Goal: Communication & Community: Ask a question

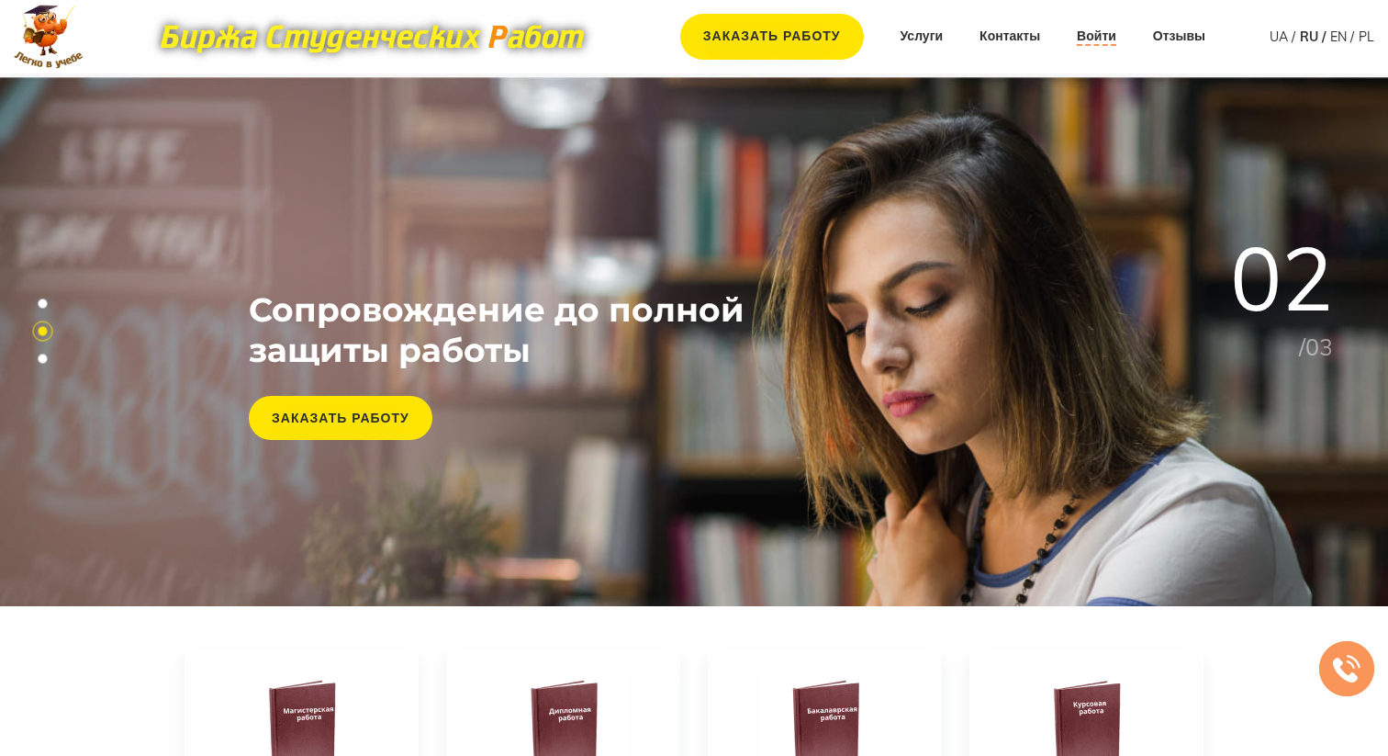
click at [1098, 41] on link "Войти" at bounding box center [1096, 37] width 39 height 18
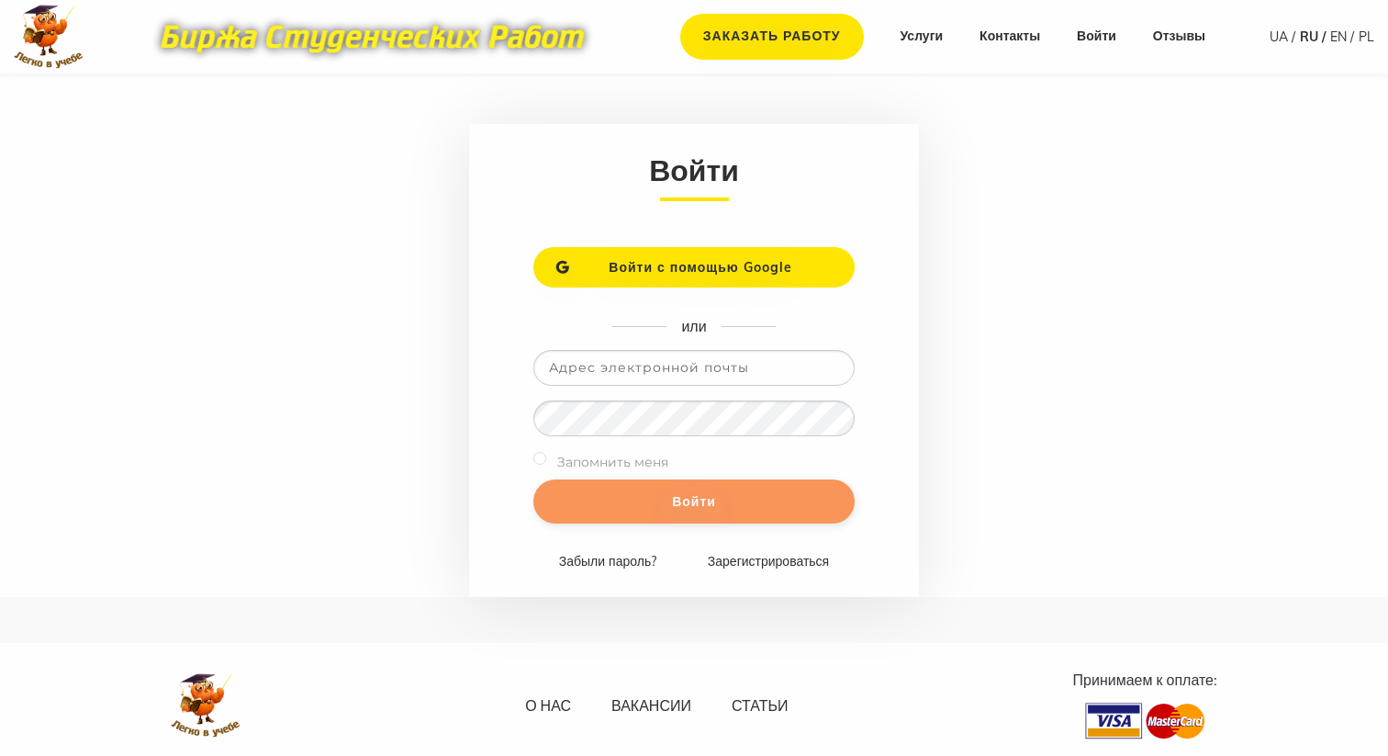
type input "[EMAIL_ADDRESS][DOMAIN_NAME]"
click at [740, 506] on input "Войти" at bounding box center [693, 501] width 321 height 44
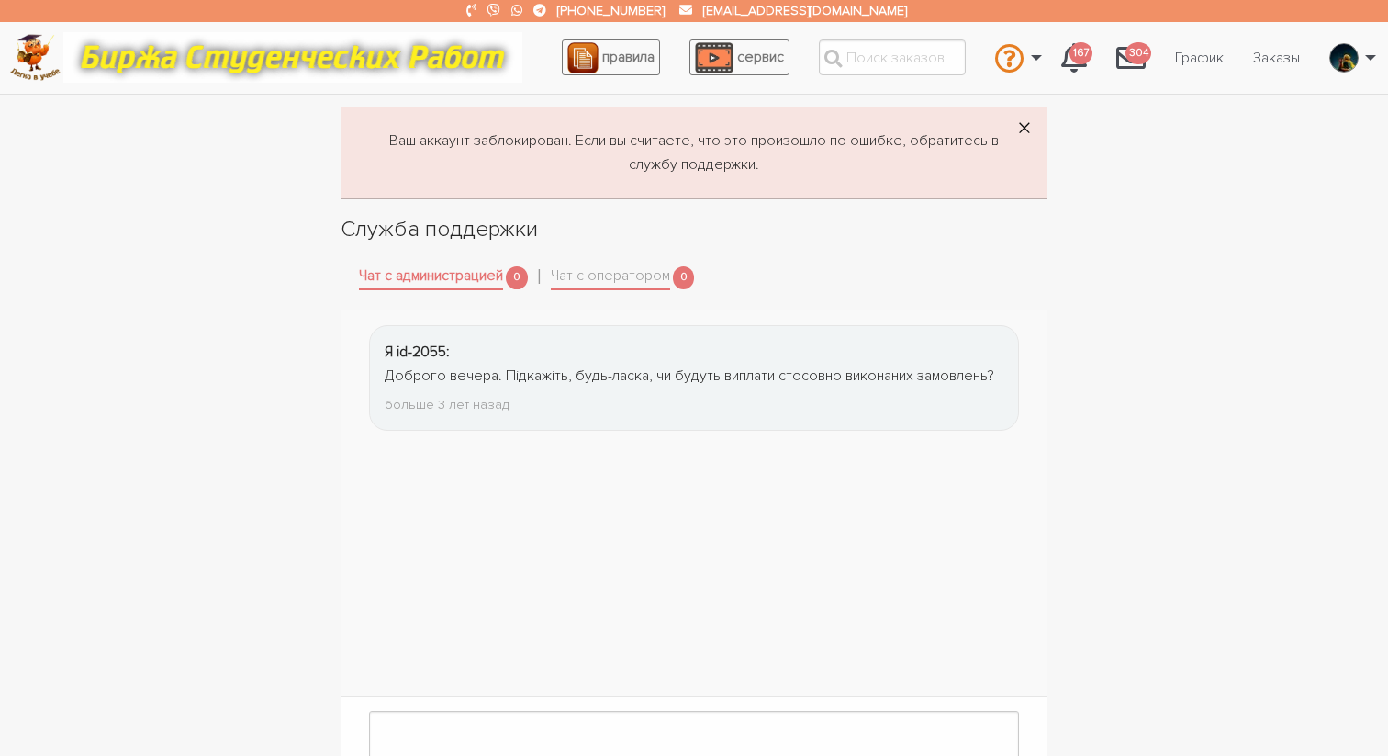
click at [1025, 130] on span "×" at bounding box center [1024, 129] width 15 height 36
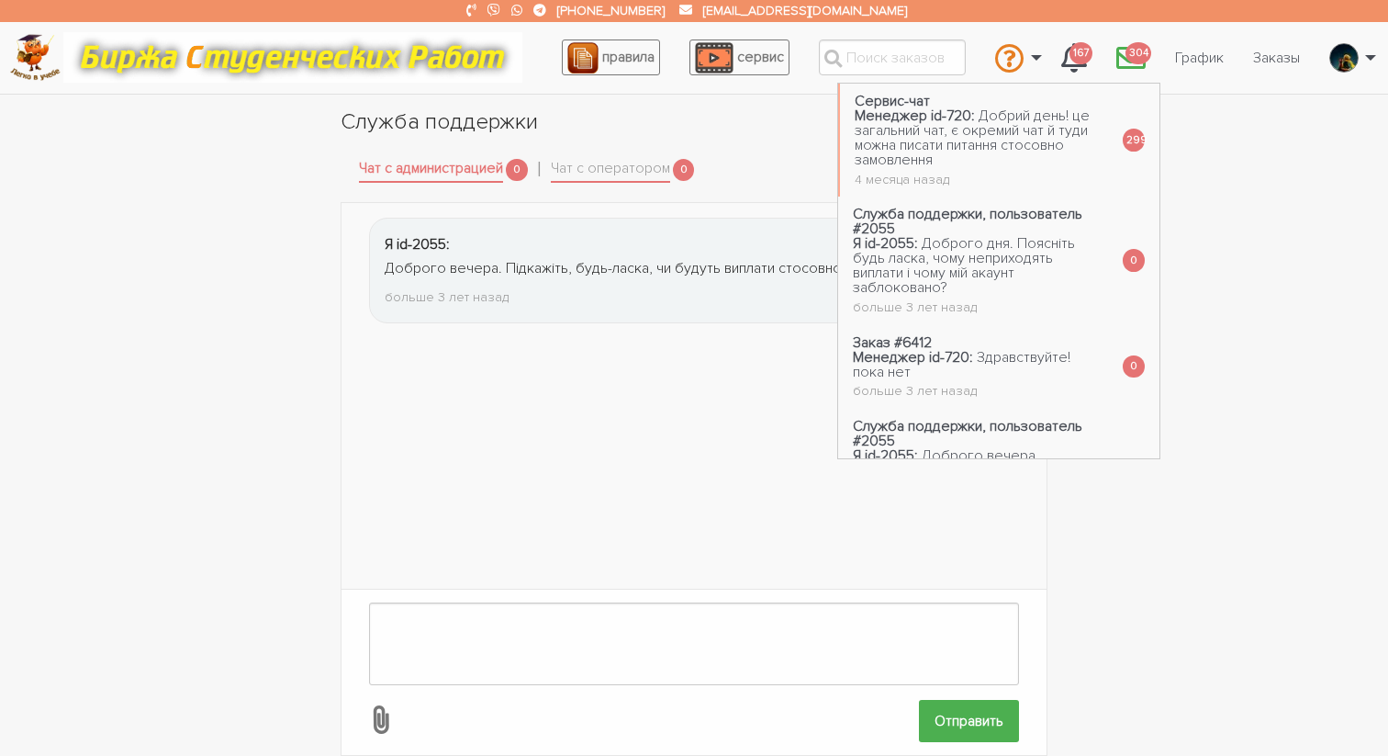
click at [1127, 63] on icon "\a \a 304\a" at bounding box center [1130, 57] width 29 height 29
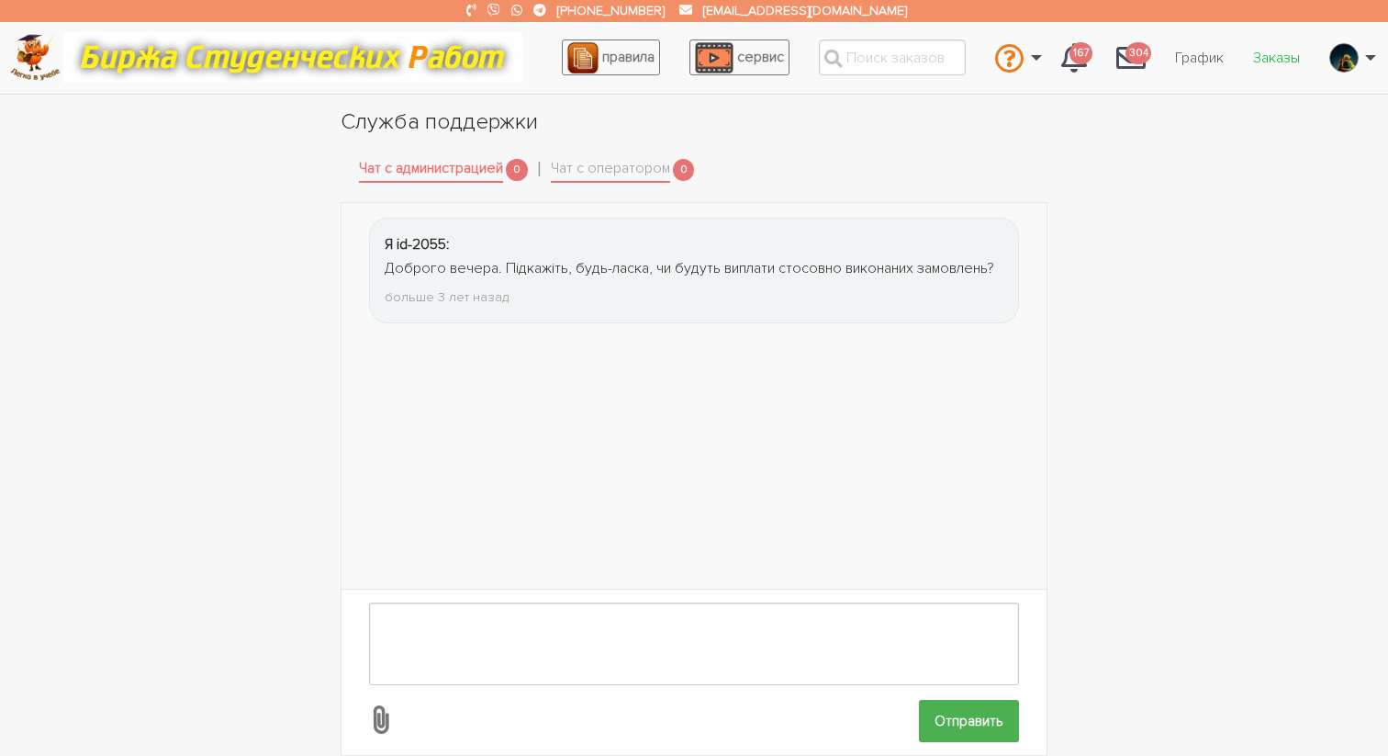
click at [1265, 63] on link "Заказы" at bounding box center [1276, 57] width 76 height 35
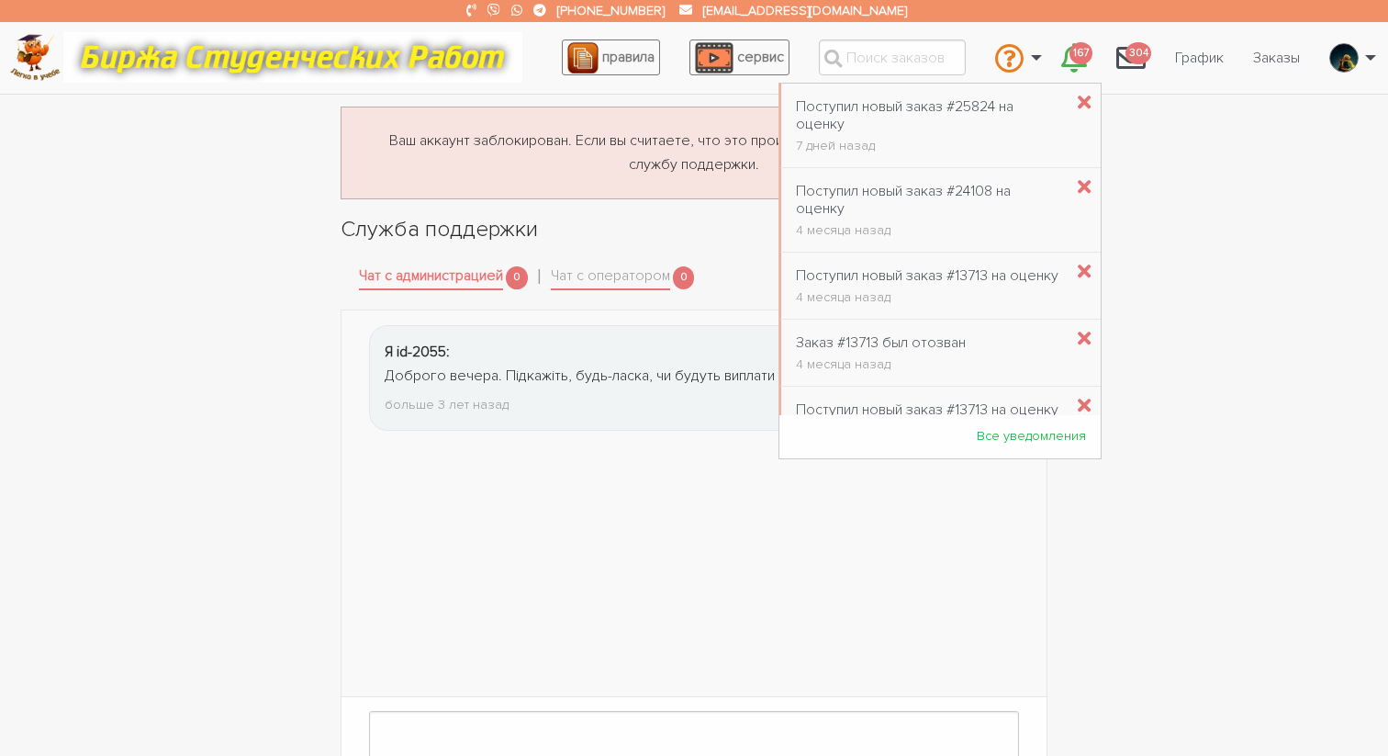
click at [1073, 67] on icon "\a \a 167\a" at bounding box center [1074, 57] width 26 height 29
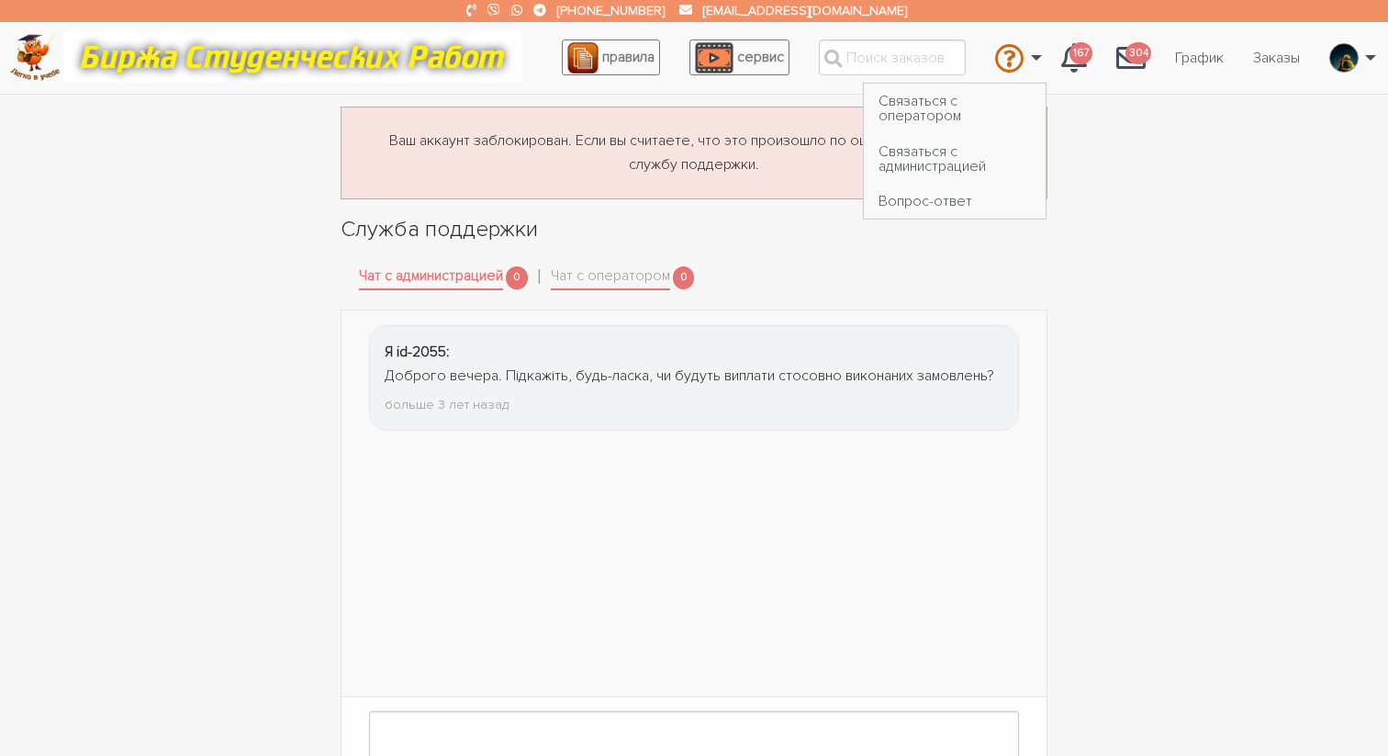
click at [1027, 61] on link "\a \a" at bounding box center [1013, 58] width 66 height 50
click at [950, 109] on link "Связаться с оператором" at bounding box center [955, 109] width 182 height 50
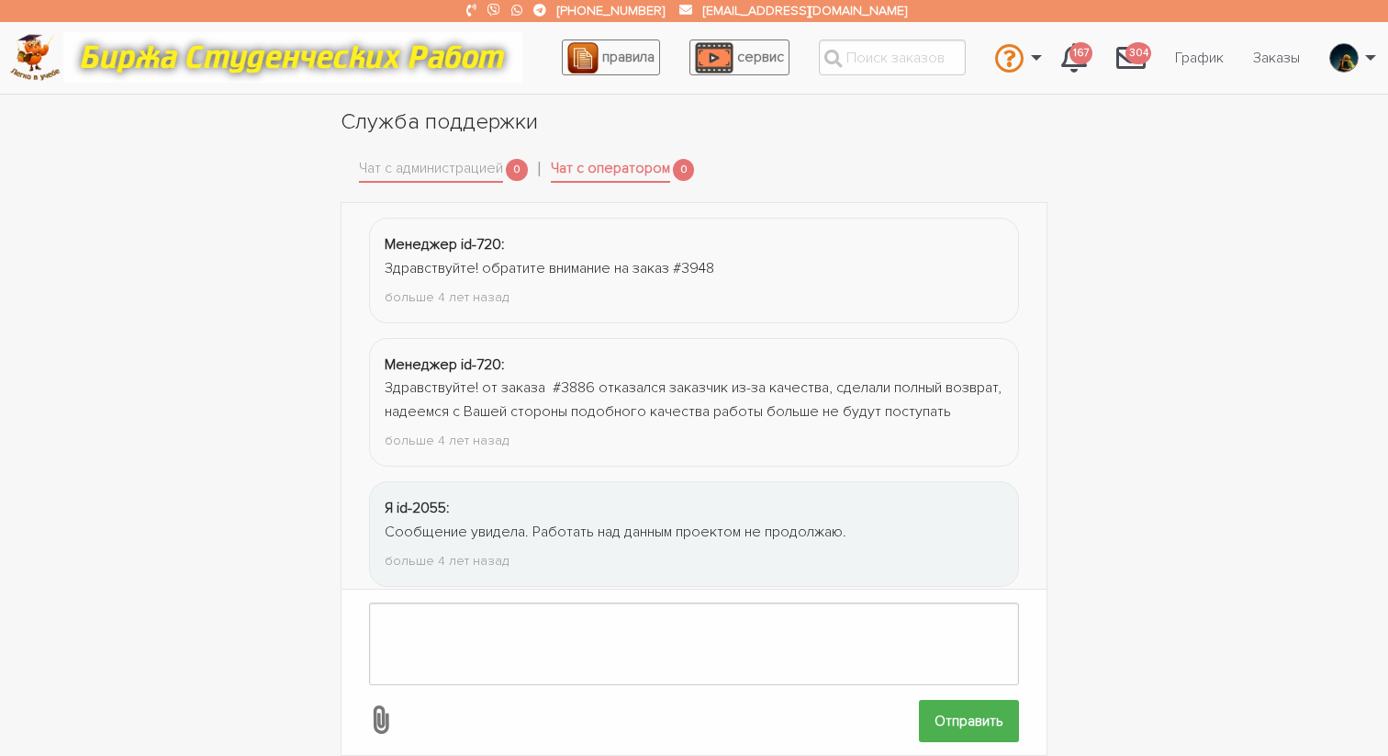
scroll to position [2145, 0]
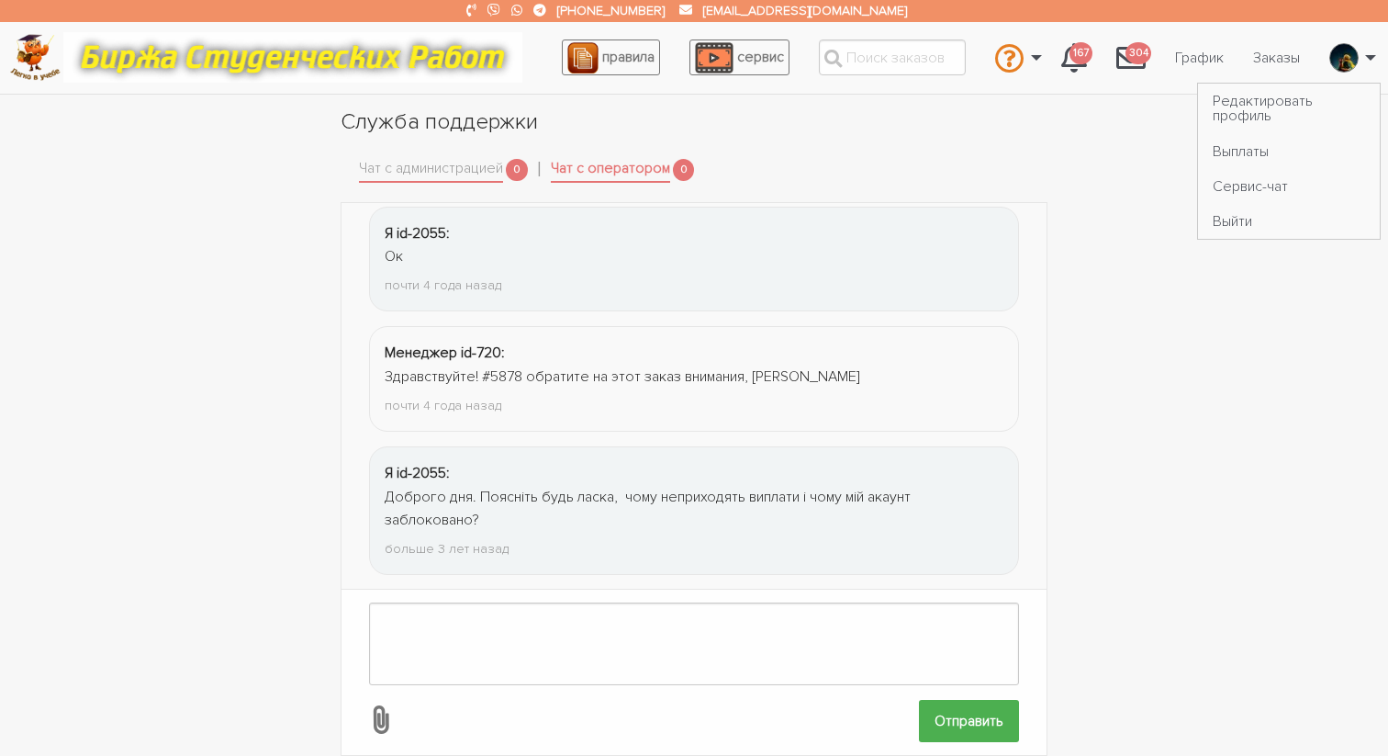
click at [1361, 58] on link "\a \a" at bounding box center [1348, 58] width 66 height 50
click at [1275, 107] on link "Редактировать профиль" at bounding box center [1289, 109] width 182 height 50
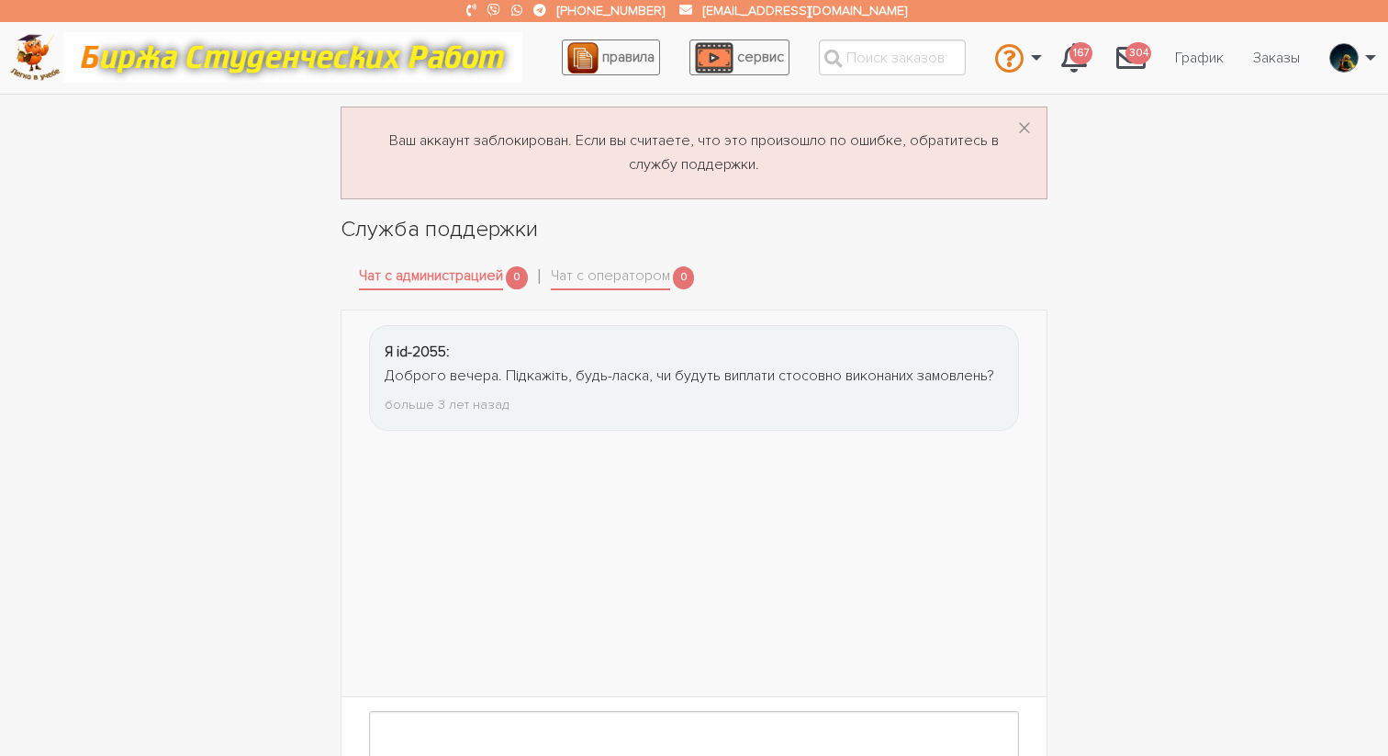
click at [620, 16] on link "[PHONE_NUMBER]" at bounding box center [610, 11] width 107 height 16
click at [500, 13] on icon at bounding box center [493, 10] width 13 height 13
click at [1348, 57] on img "\a \a" at bounding box center [1344, 57] width 28 height 29
